Goal: Information Seeking & Learning: Understand process/instructions

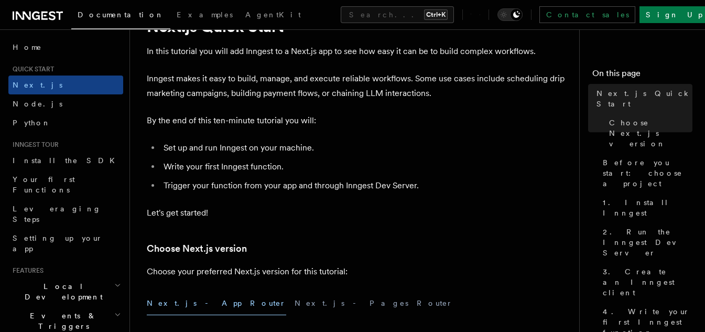
scroll to position [157, 0]
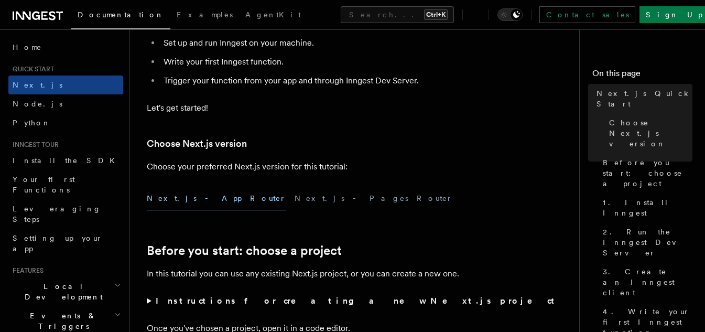
click at [175, 192] on button "Next.js - App Router" at bounding box center [216, 198] width 139 height 24
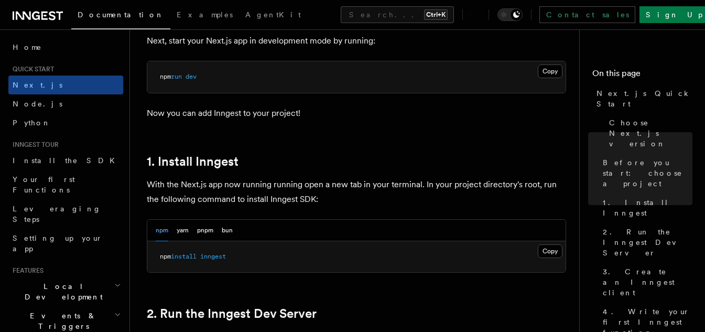
scroll to position [524, 0]
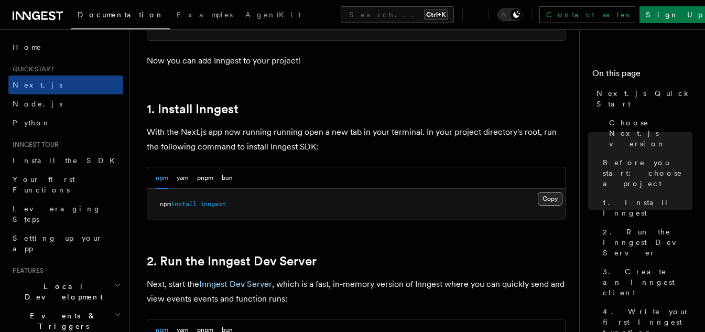
click at [543, 194] on button "Copy Copied" at bounding box center [549, 199] width 25 height 14
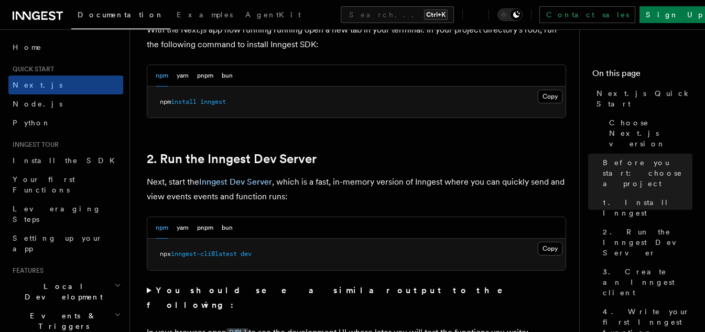
scroll to position [629, 0]
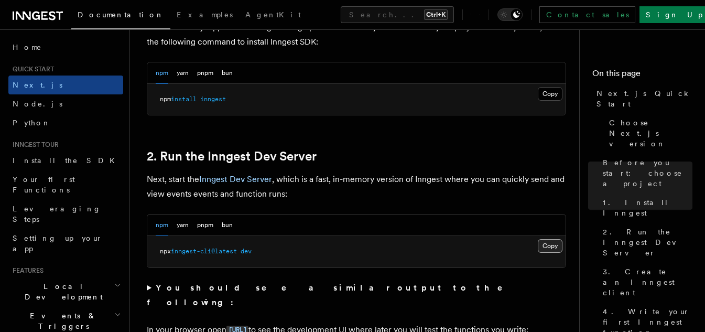
click at [556, 246] on button "Copy Copied" at bounding box center [549, 246] width 25 height 14
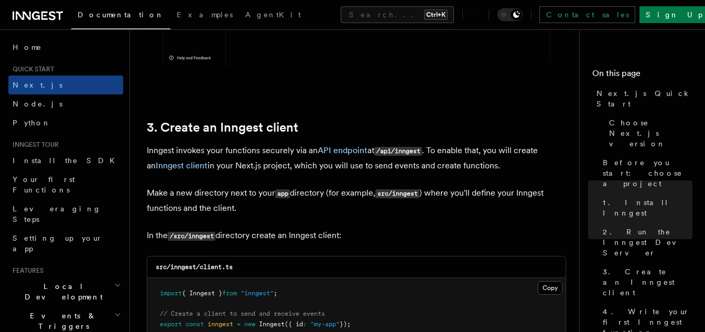
scroll to position [1205, 0]
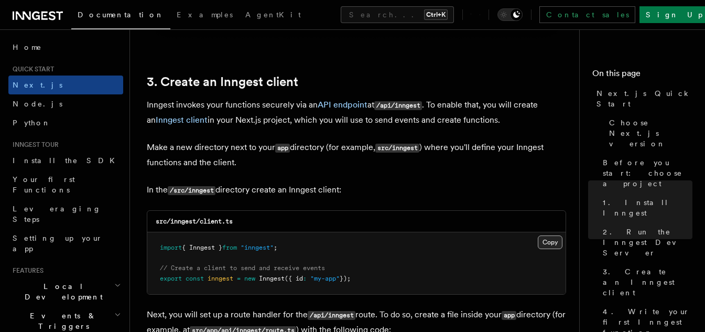
click at [539, 243] on button "Copy Copied" at bounding box center [549, 242] width 25 height 14
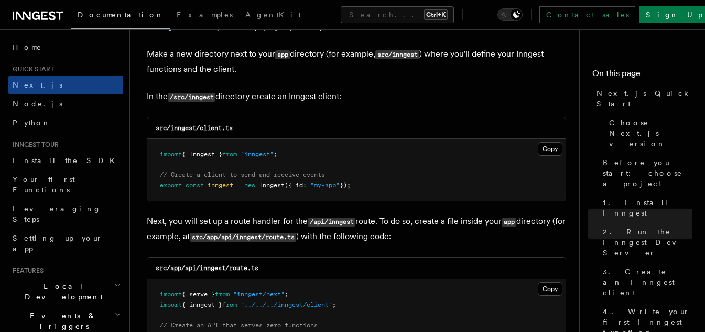
scroll to position [1362, 0]
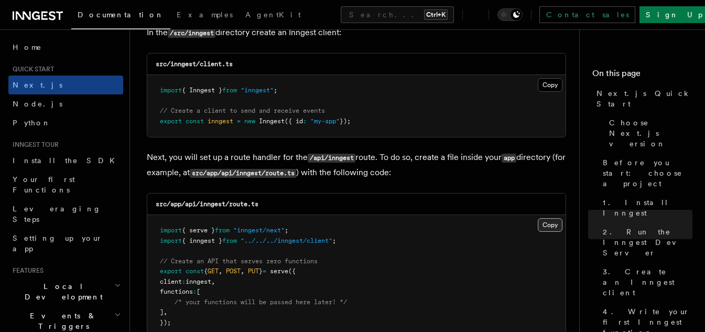
click at [551, 223] on button "Copy Copied" at bounding box center [549, 225] width 25 height 14
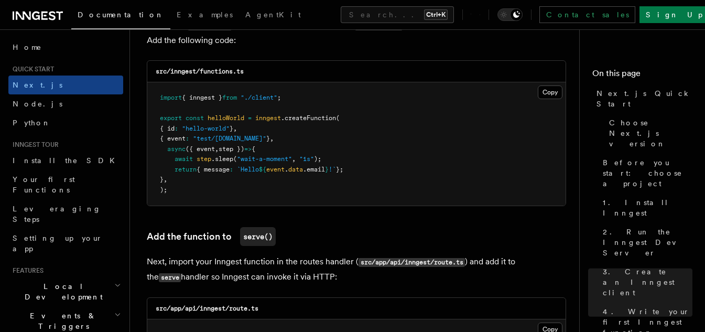
scroll to position [1938, 0]
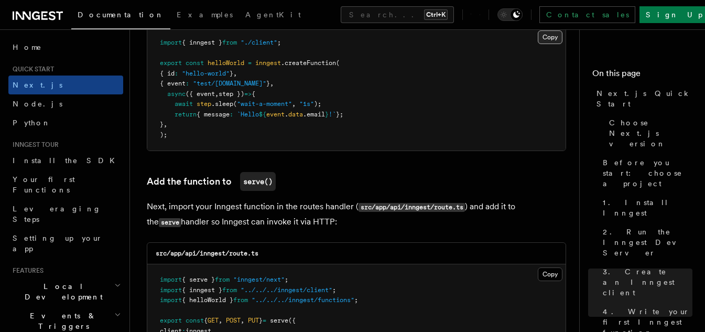
click at [539, 37] on button "Copy Copied" at bounding box center [549, 37] width 25 height 14
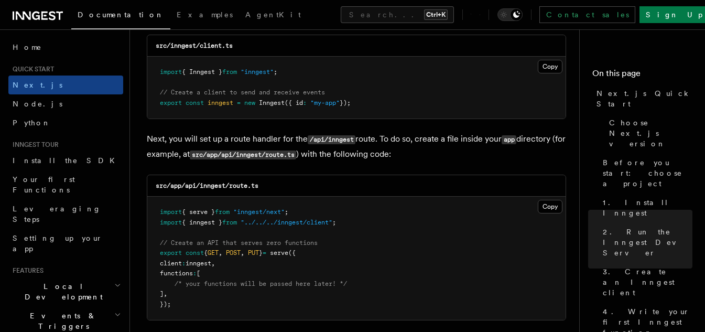
scroll to position [1362, 0]
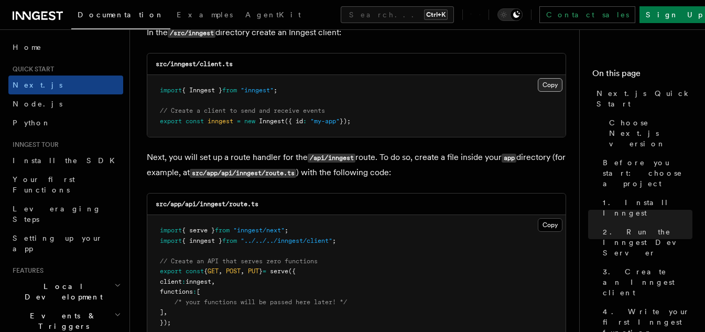
click at [555, 86] on button "Copy Copied" at bounding box center [549, 85] width 25 height 14
click at [546, 227] on button "Copy Copied" at bounding box center [549, 225] width 25 height 14
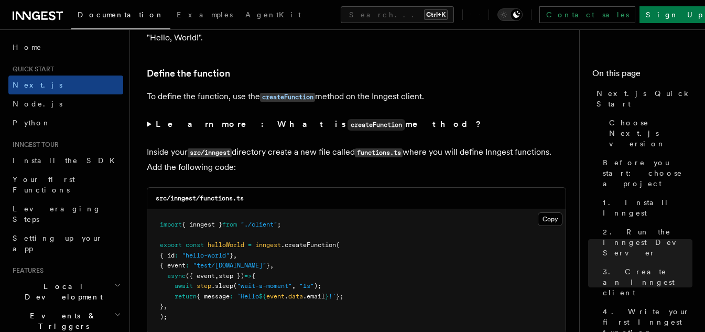
scroll to position [1781, 0]
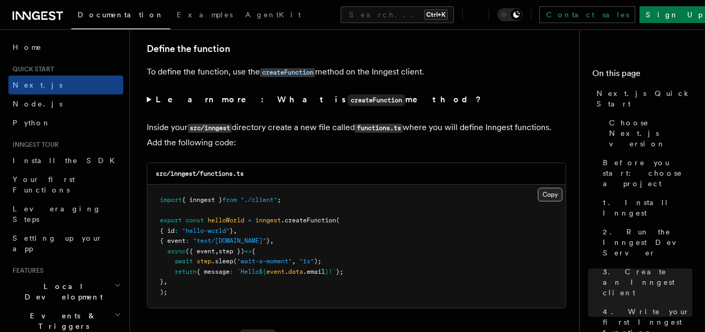
click at [542, 194] on button "Copy Copied" at bounding box center [549, 195] width 25 height 14
